Goal: Information Seeking & Learning: Find specific fact

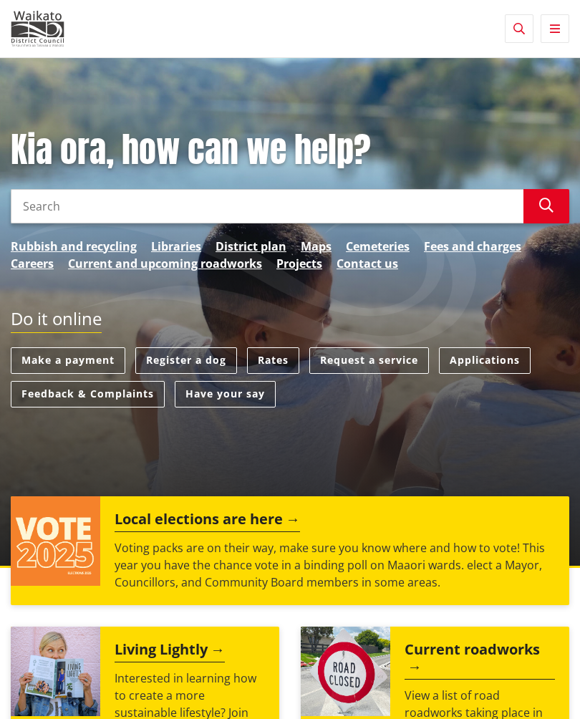
click at [31, 218] on input "Search" at bounding box center [267, 206] width 513 height 34
type input "Camping Te Kauwhata"
click at [543, 213] on button "Search" at bounding box center [546, 206] width 46 height 34
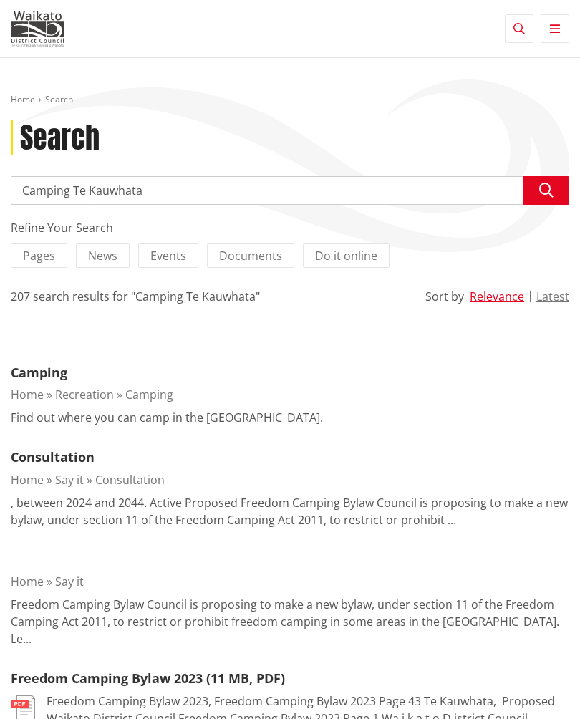
click at [36, 379] on link "Camping" at bounding box center [39, 372] width 57 height 17
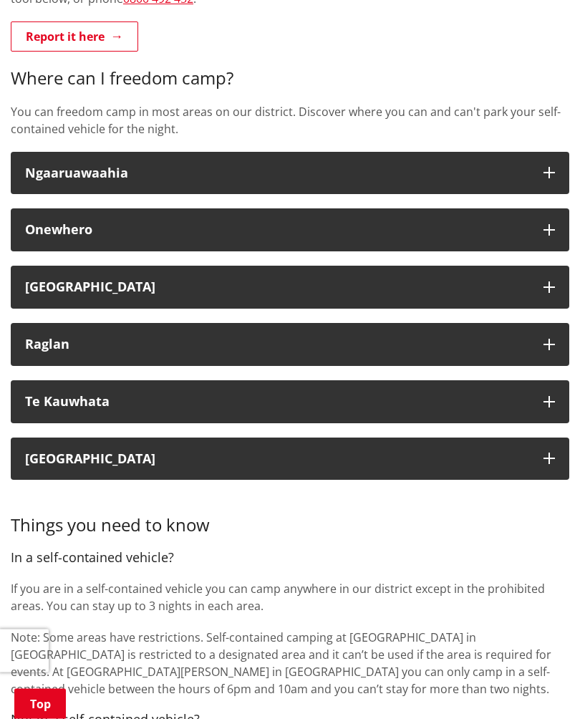
scroll to position [449, 0]
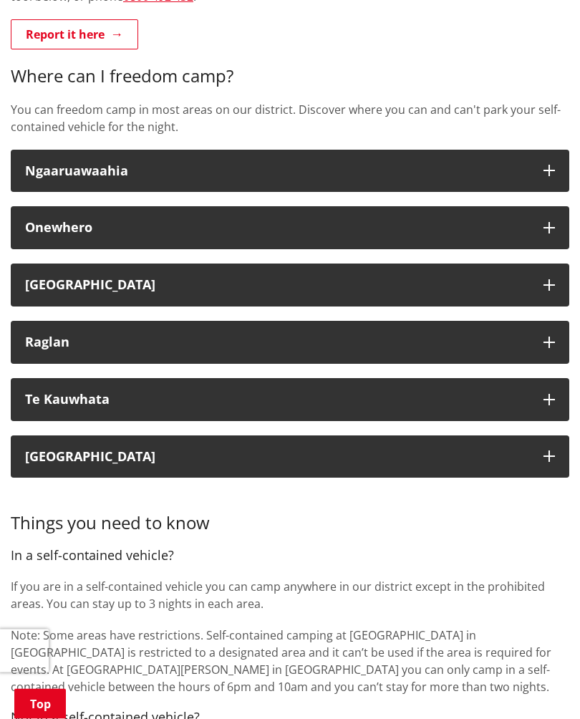
click at [77, 398] on div "Te Kauwhata" at bounding box center [277, 400] width 504 height 14
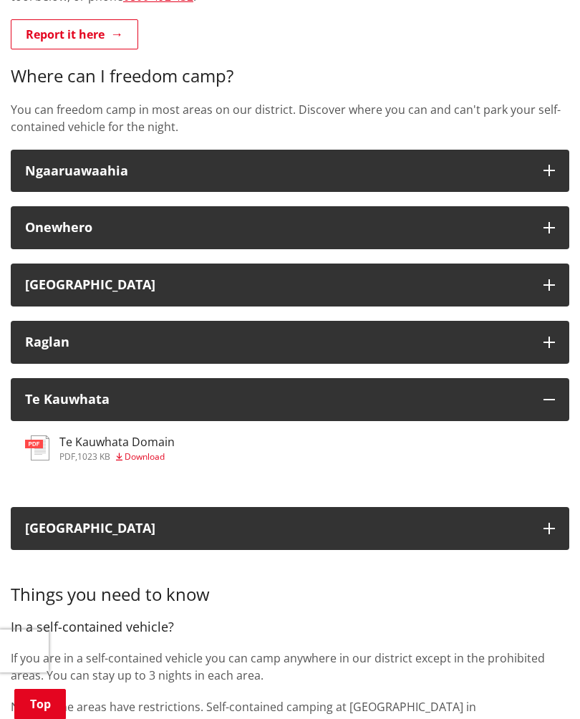
click at [152, 455] on span "Download" at bounding box center [145, 456] width 40 height 12
